Goal: Transaction & Acquisition: Purchase product/service

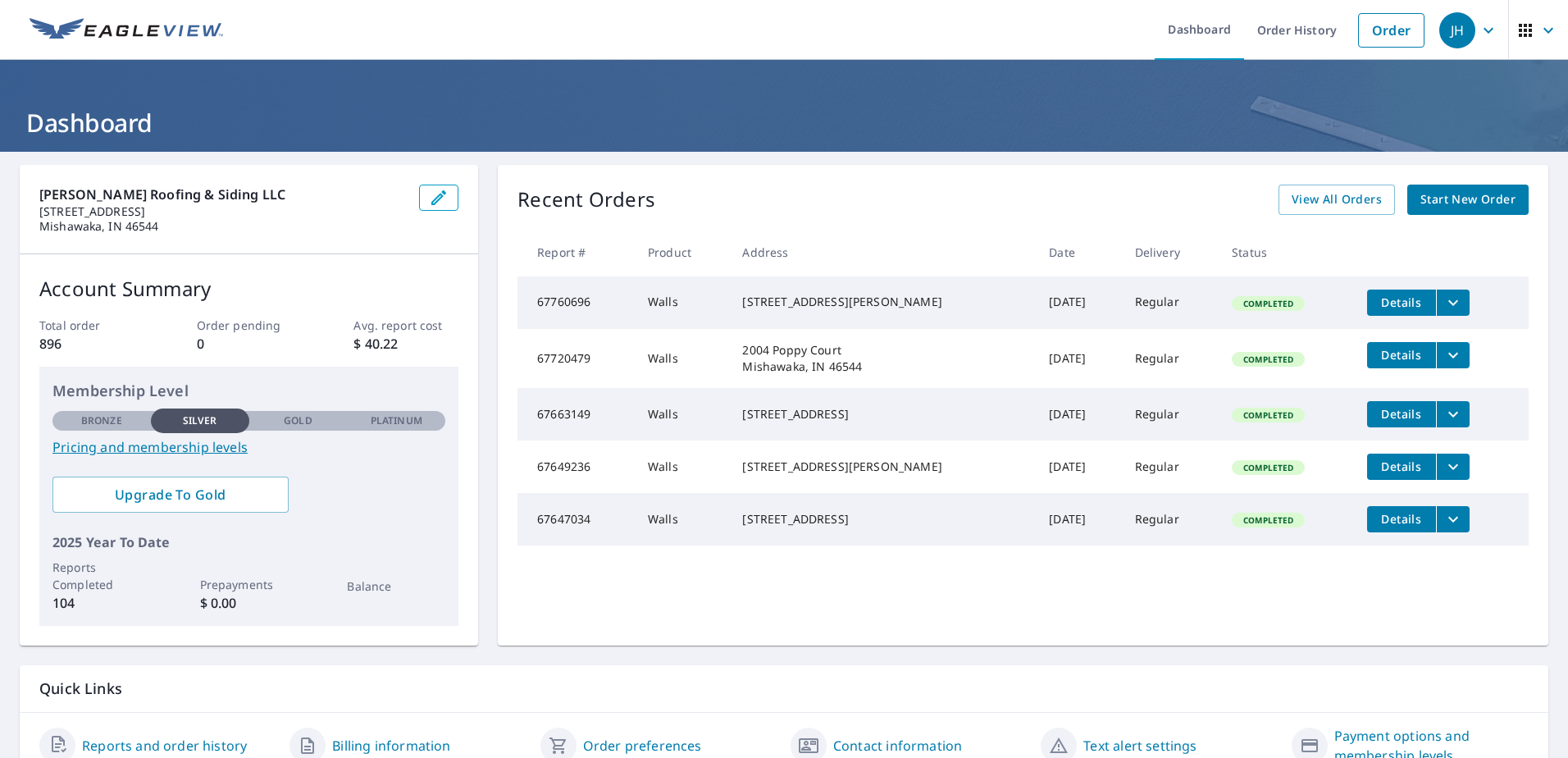
click at [1461, 207] on span "Start New Order" at bounding box center [1467, 199] width 95 height 21
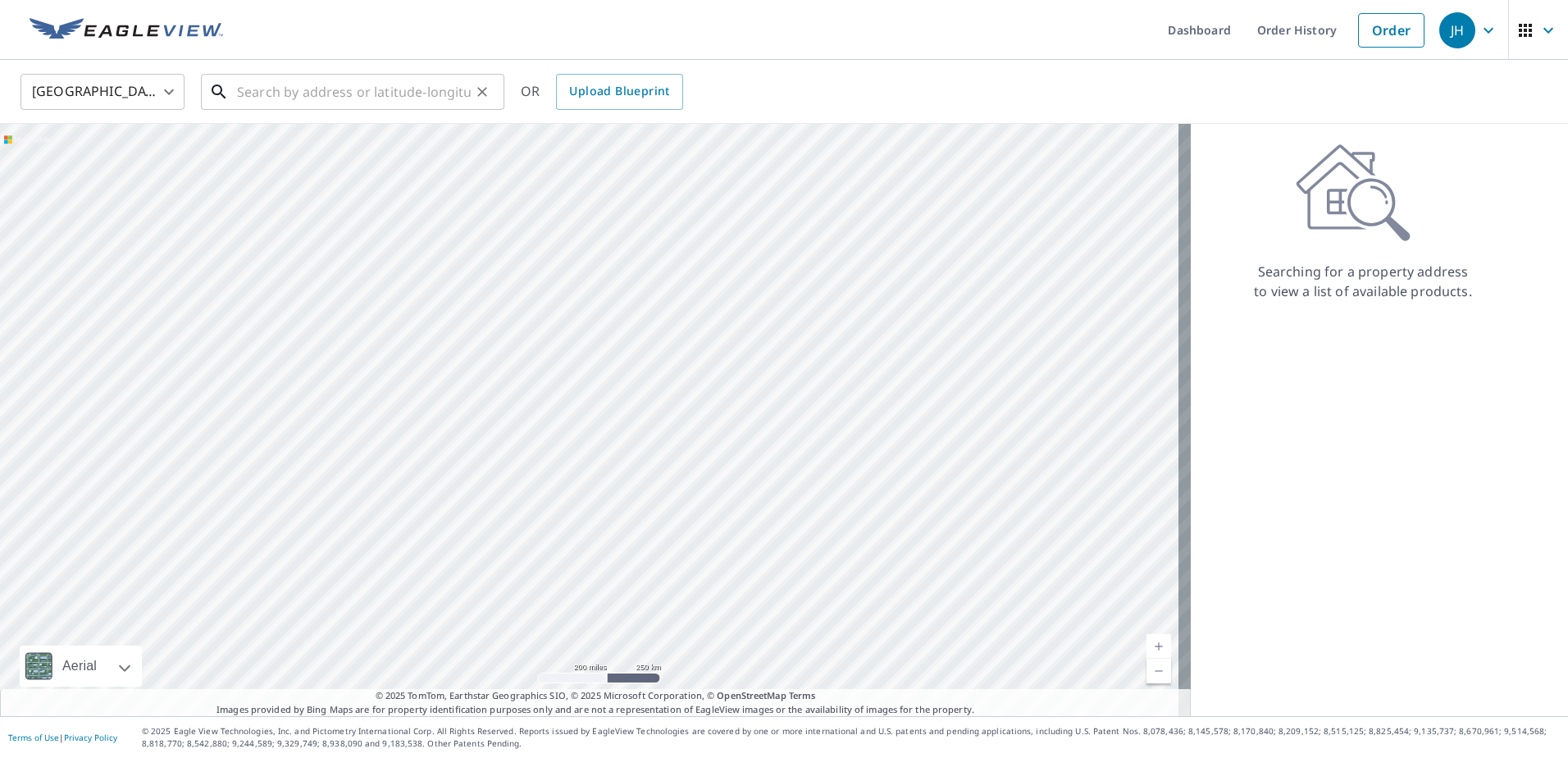
click at [340, 92] on input "text" at bounding box center [353, 91] width 234 height 46
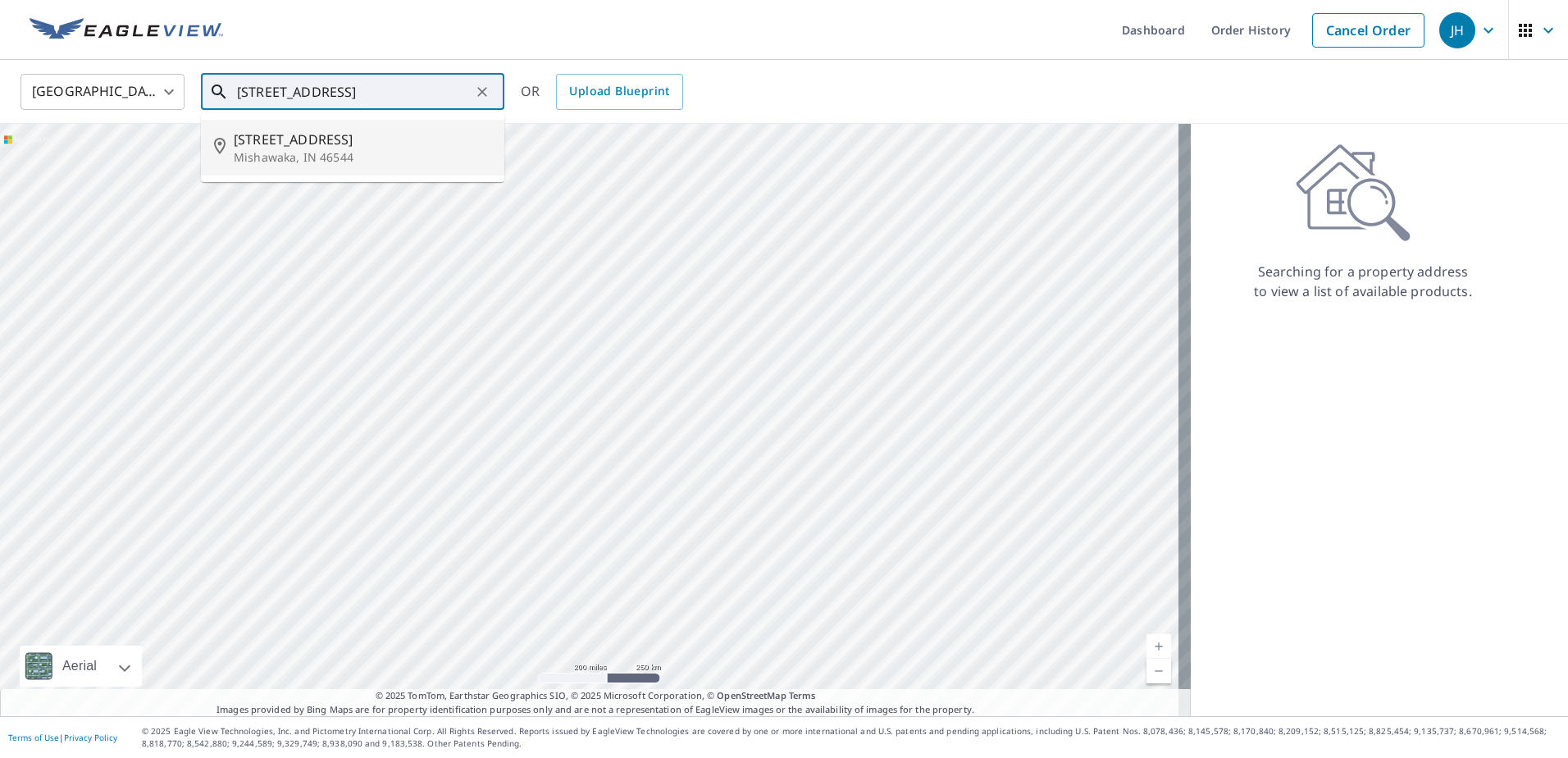
click at [340, 150] on p "Mishawaka, IN 46544" at bounding box center [362, 157] width 257 height 17
type input "[STREET_ADDRESS]"
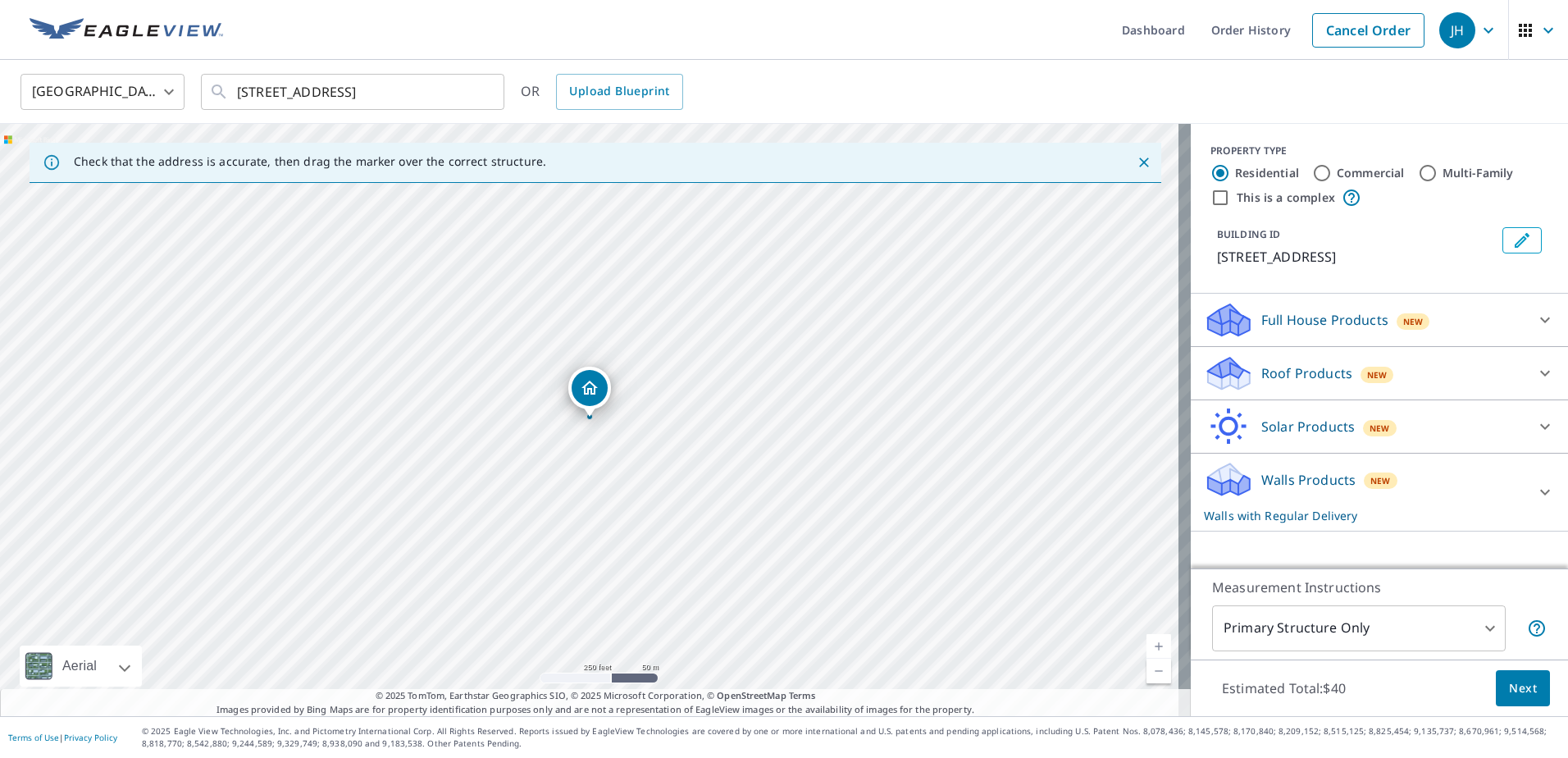
click at [1288, 321] on p "Full House Products" at bounding box center [1325, 320] width 128 height 20
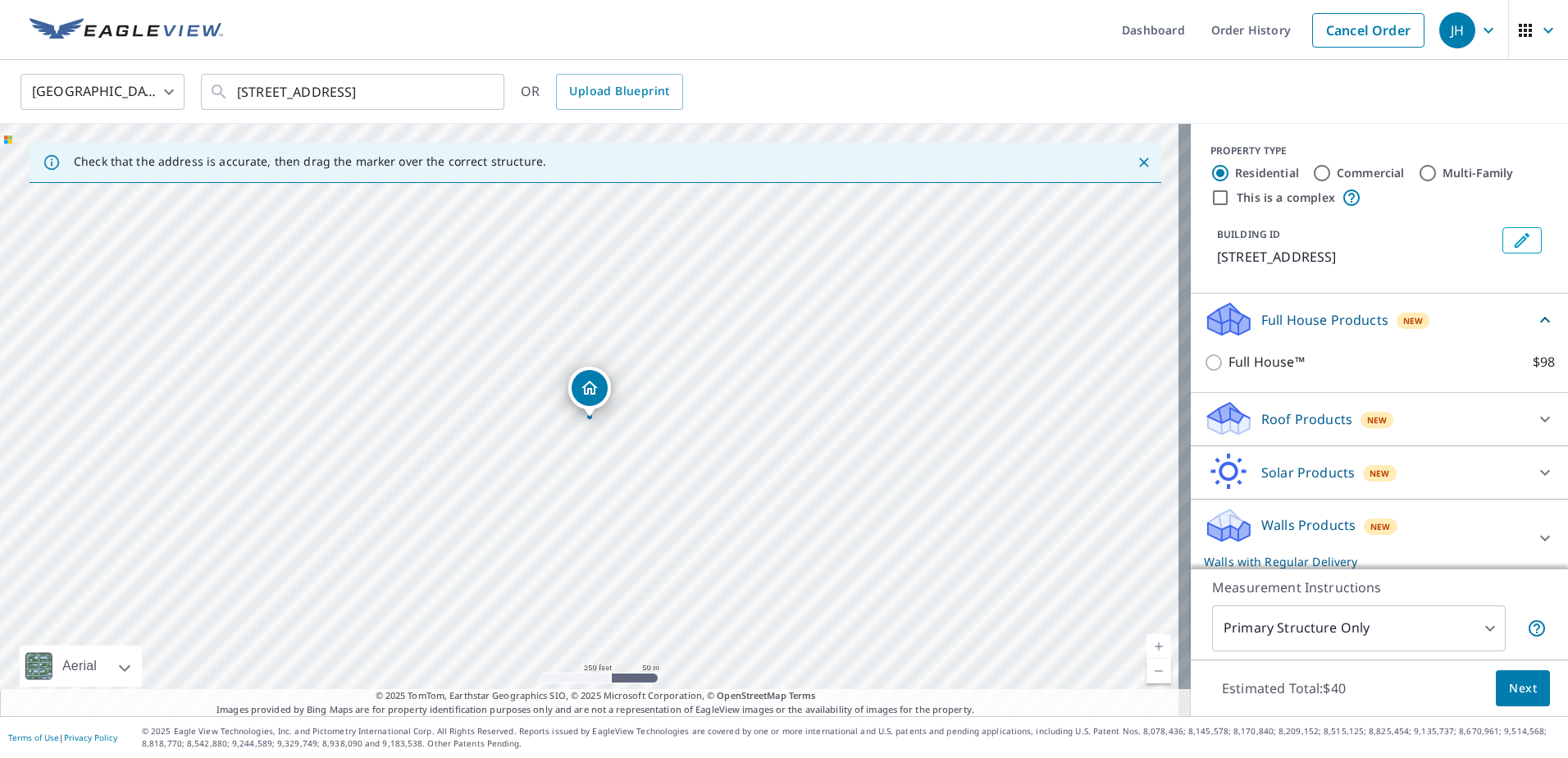
scroll to position [9, 0]
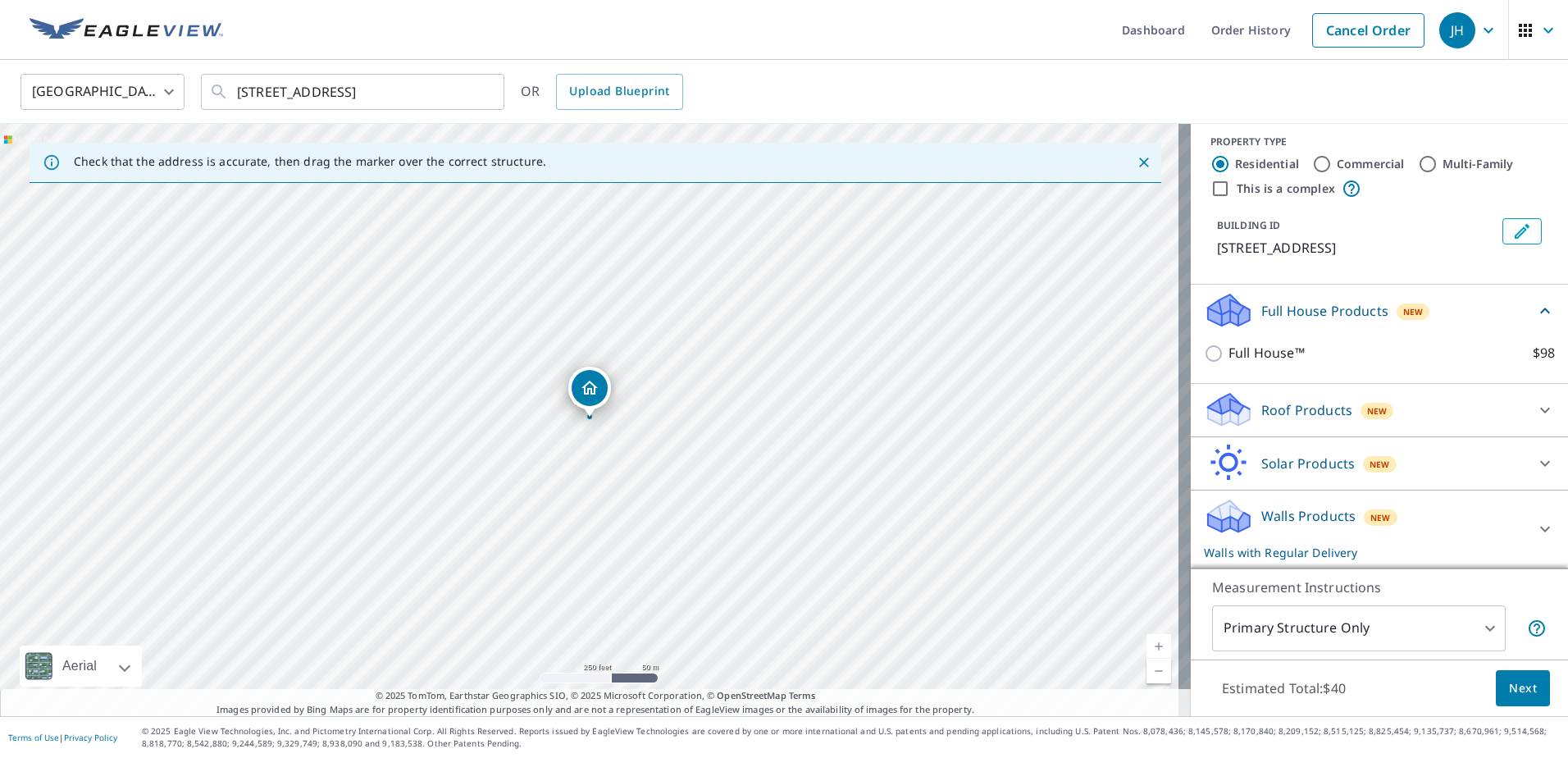
click at [1294, 517] on p "Walls Products" at bounding box center [1308, 516] width 94 height 20
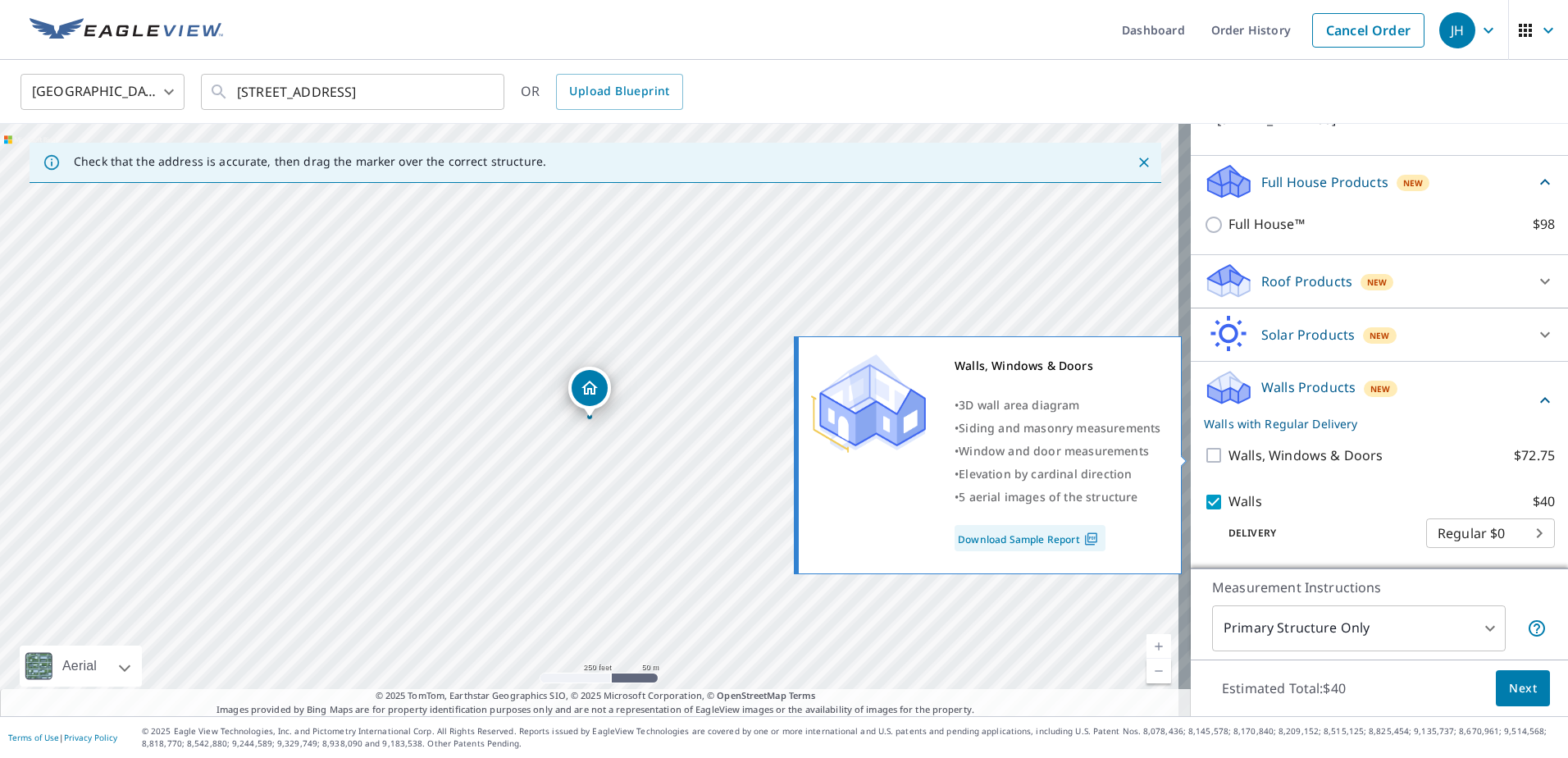
click at [1204, 455] on input "Walls, Windows & Doors $72.75" at bounding box center [1216, 456] width 25 height 20
checkbox input "true"
checkbox input "false"
